Goal: Task Accomplishment & Management: Use online tool/utility

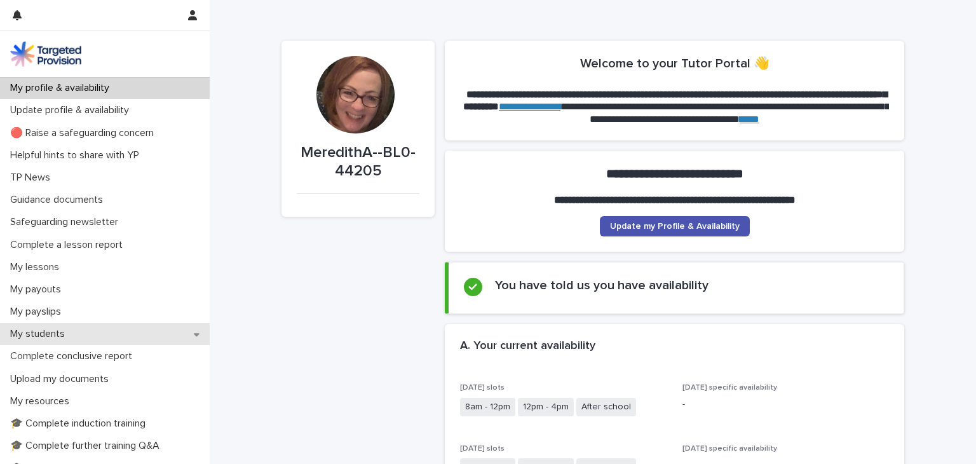
click at [58, 337] on p "My students" at bounding box center [40, 334] width 70 height 12
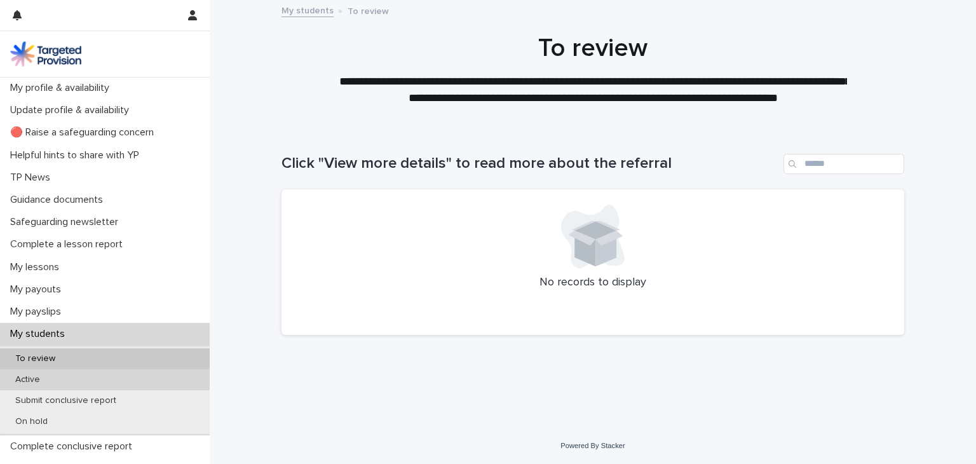
click at [31, 378] on p "Active" at bounding box center [27, 379] width 45 height 11
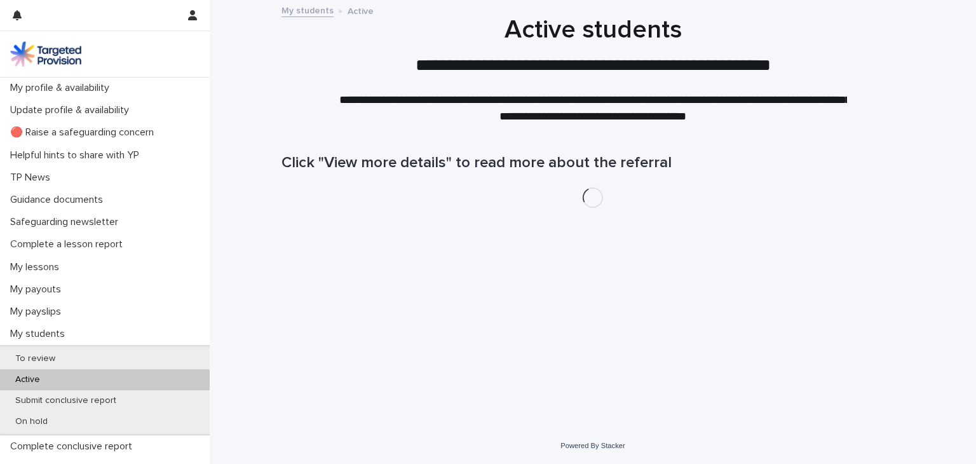
click at [31, 378] on p "Active" at bounding box center [27, 379] width 45 height 11
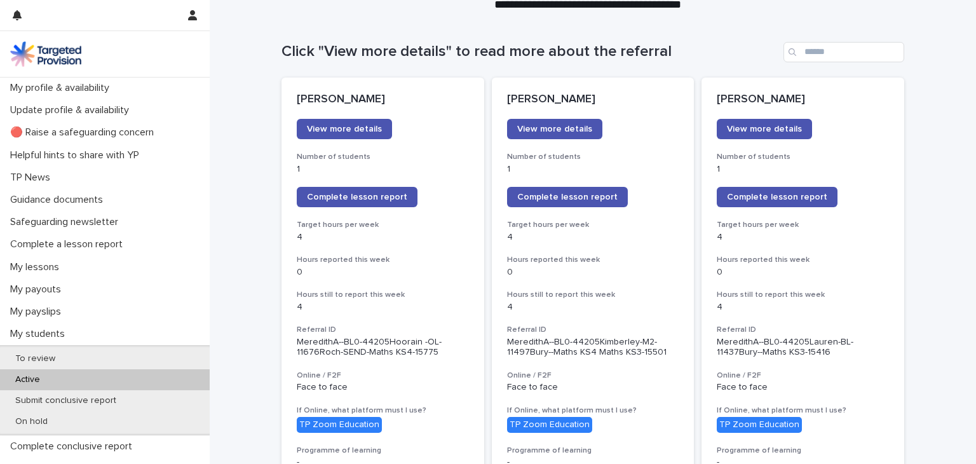
scroll to position [114, 0]
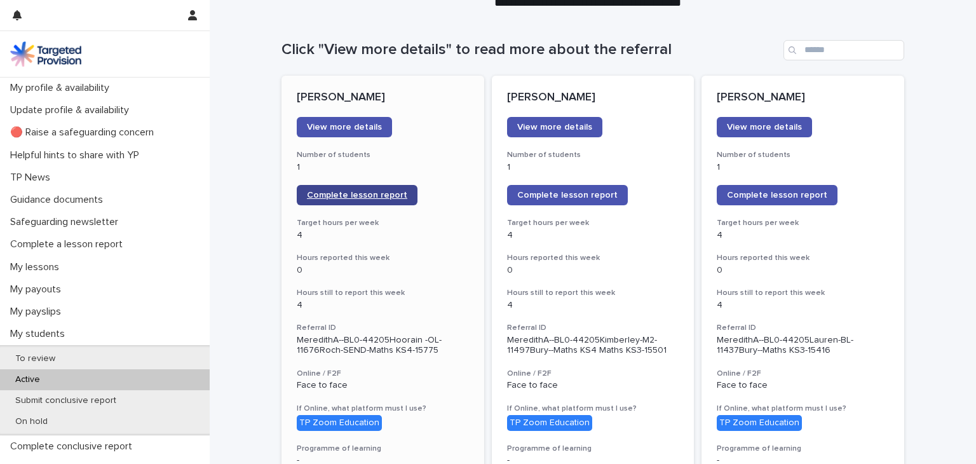
click at [321, 196] on span "Complete lesson report" at bounding box center [357, 195] width 100 height 9
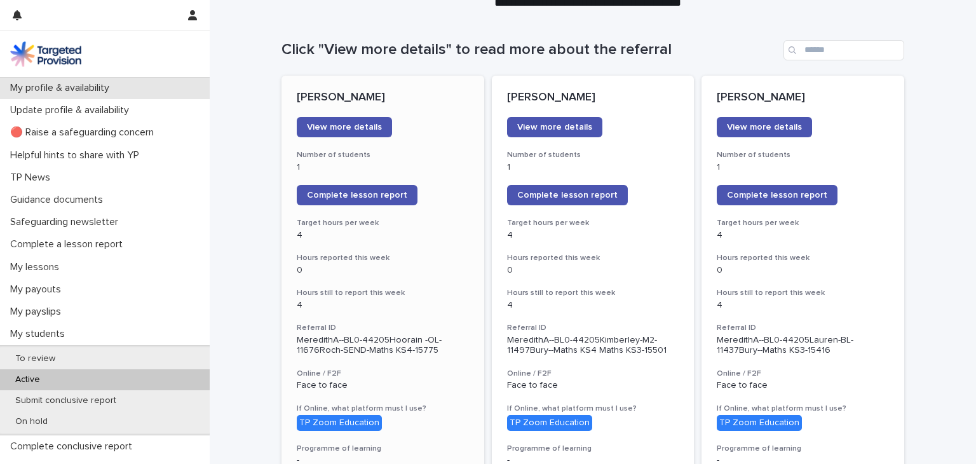
click at [75, 90] on p "My profile & availability" at bounding box center [62, 88] width 114 height 12
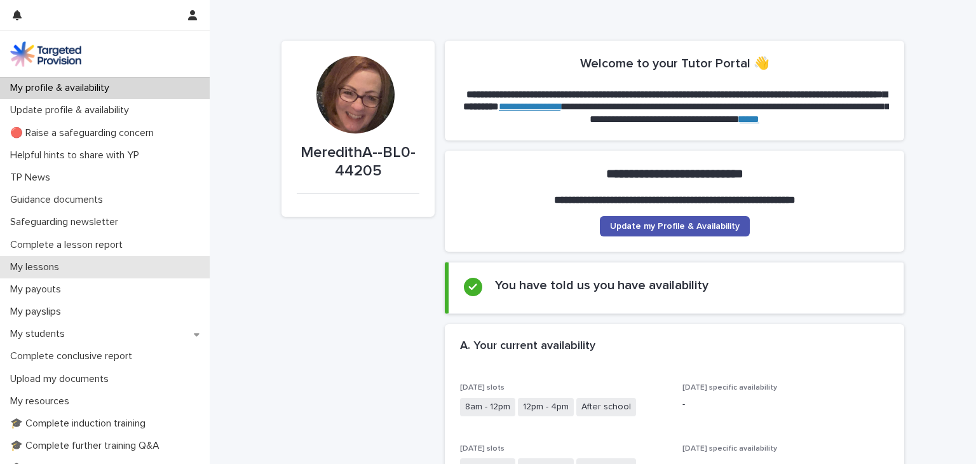
click at [48, 264] on p "My lessons" at bounding box center [37, 267] width 64 height 12
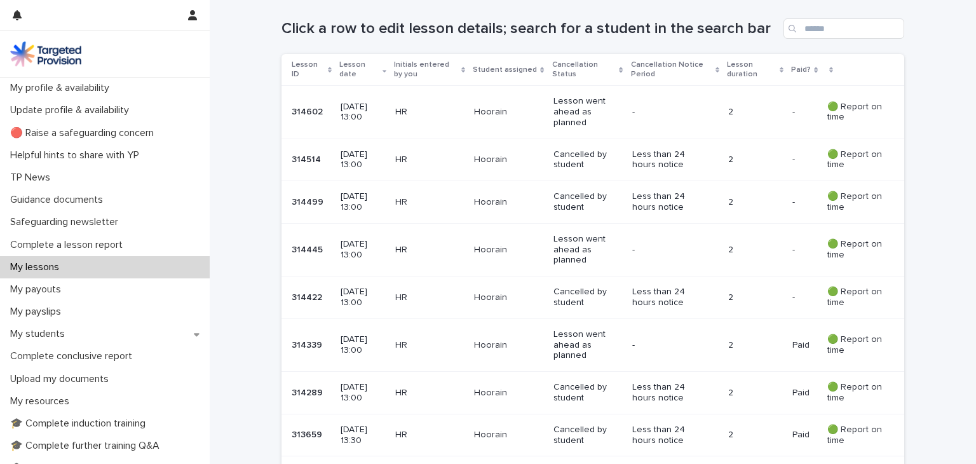
scroll to position [241, 0]
